Goal: Find specific page/section

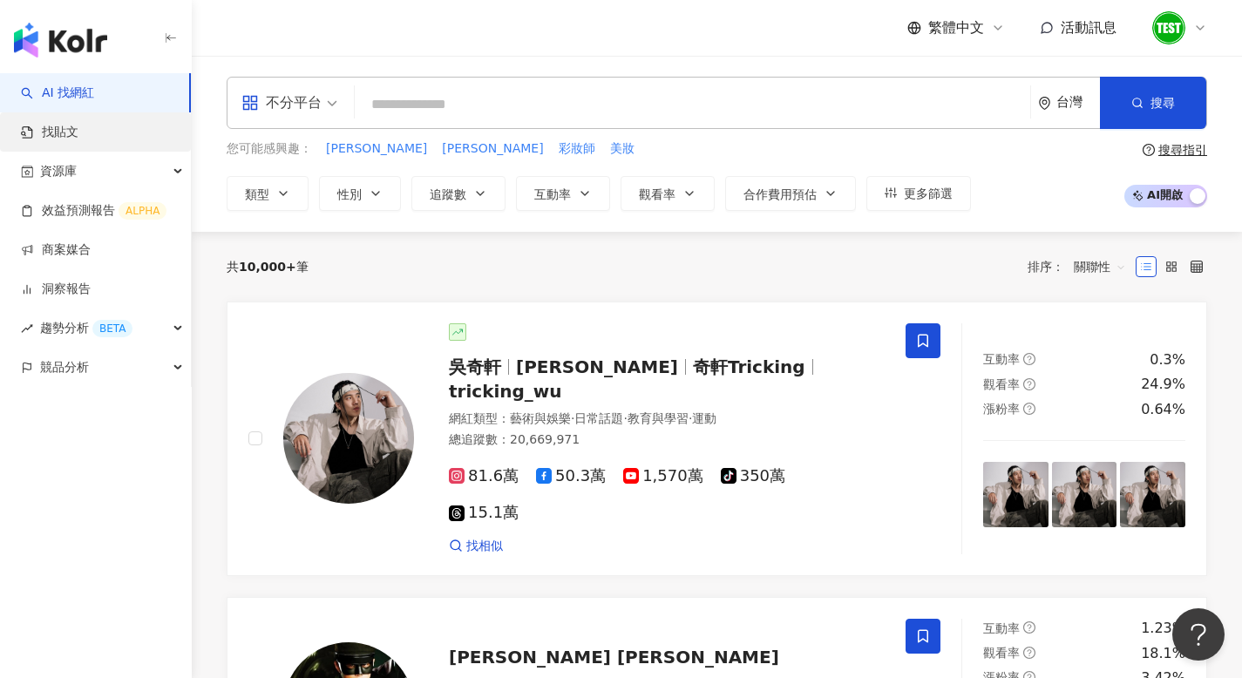
click at [78, 126] on link "找貼文" at bounding box center [50, 132] width 58 height 17
